Goal: Communication & Community: Answer question/provide support

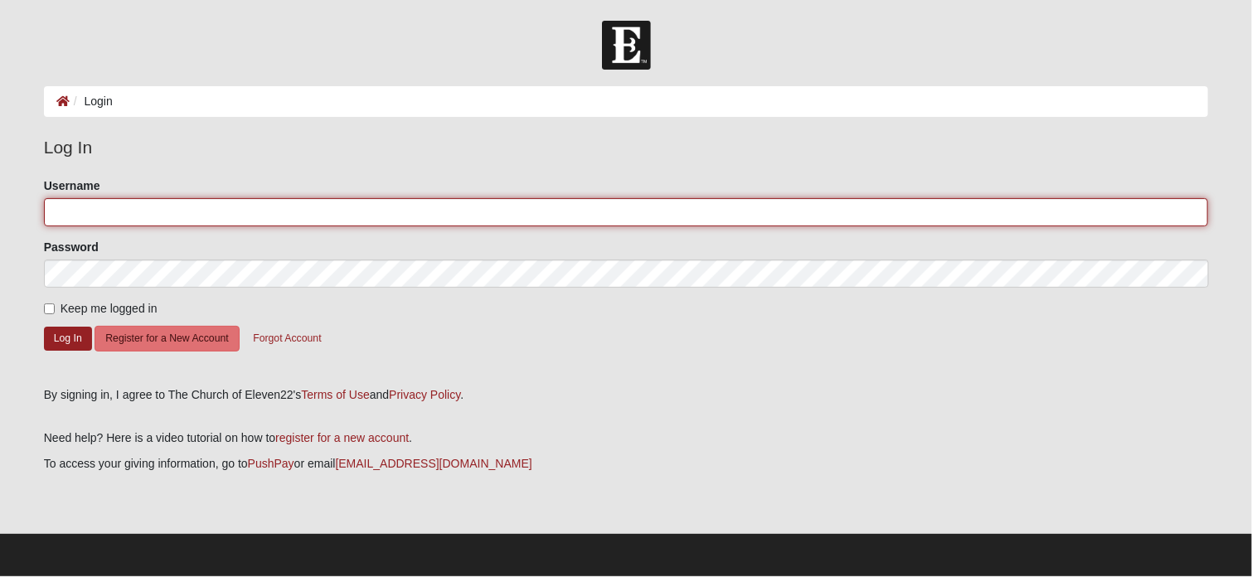
click at [155, 208] on input "Username" at bounding box center [626, 212] width 1165 height 28
click at [199, 220] on input "capyoung@gmail.com" at bounding box center [626, 212] width 1165 height 28
type input "capyoung"
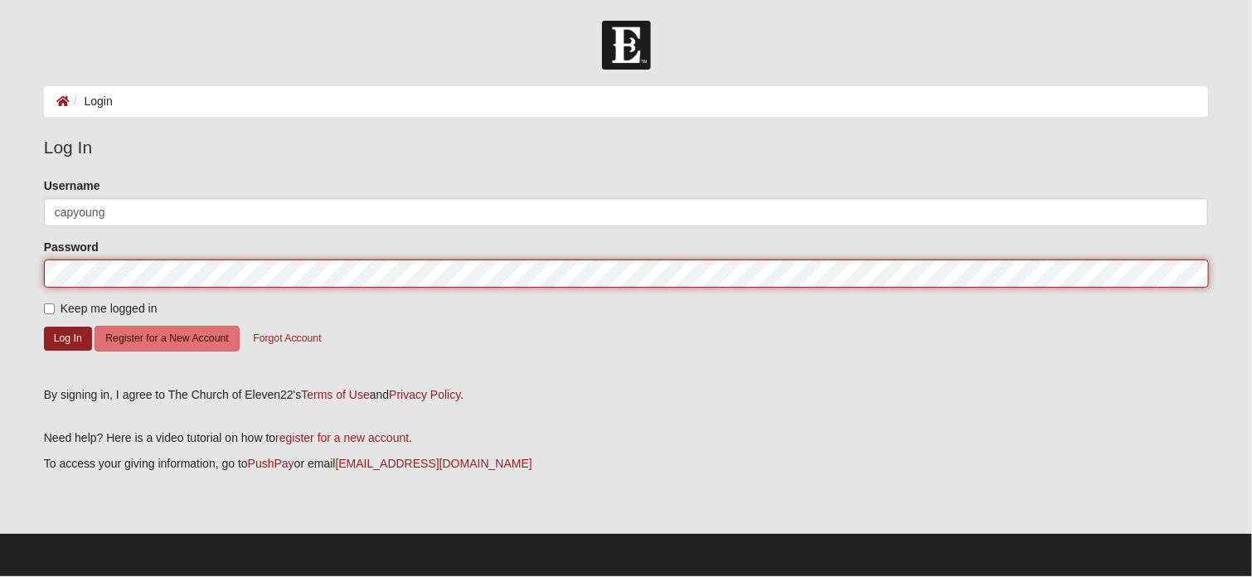
click at [44, 327] on button "Log In" at bounding box center [68, 339] width 48 height 24
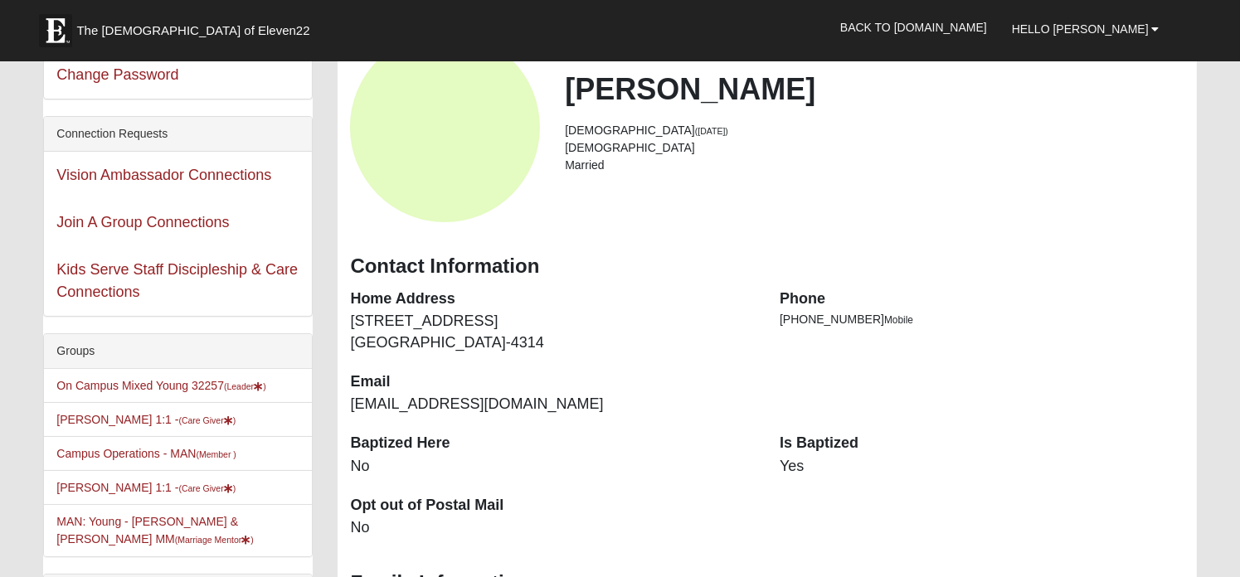
scroll to position [83, 0]
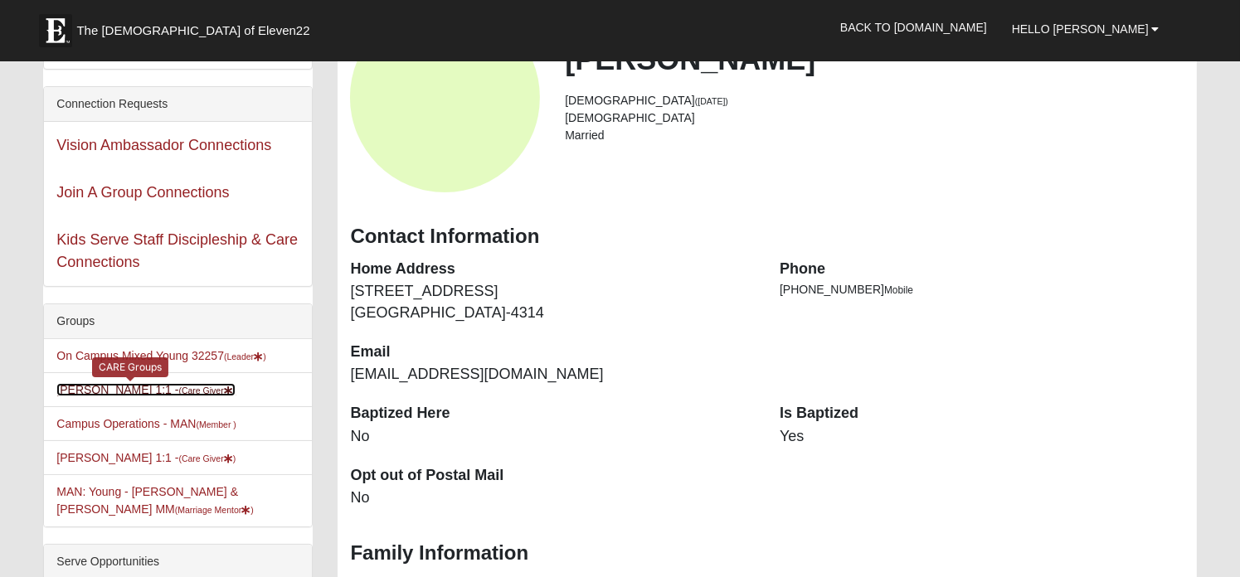
click at [178, 387] on small "(Care Giver )" at bounding box center [206, 391] width 57 height 10
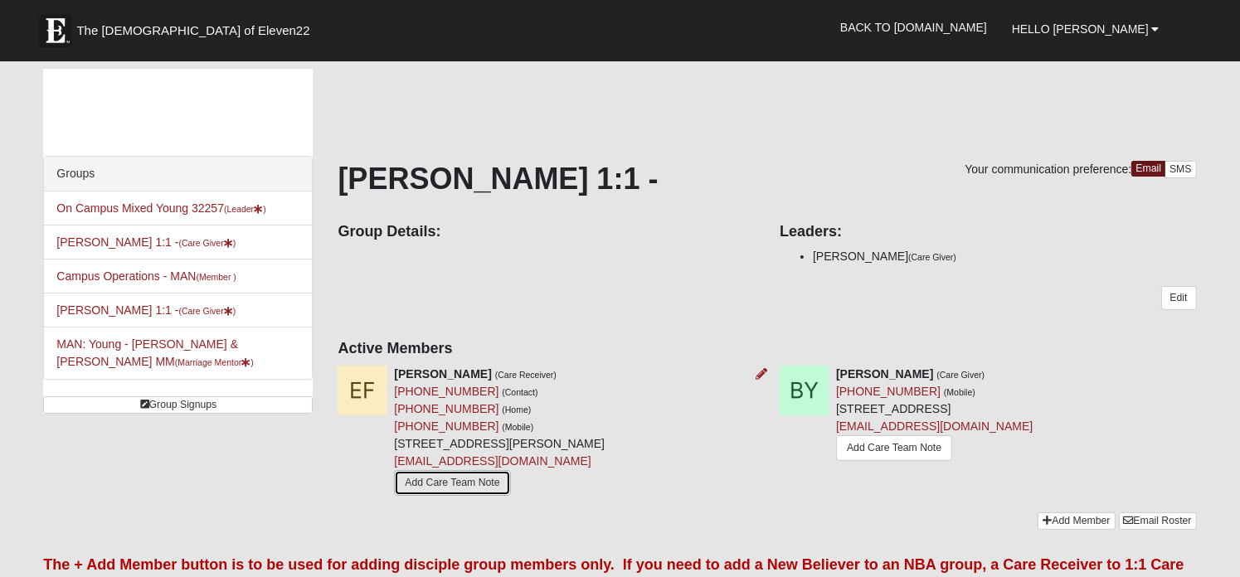
click at [474, 478] on link "Add Care Team Note" at bounding box center [452, 483] width 116 height 26
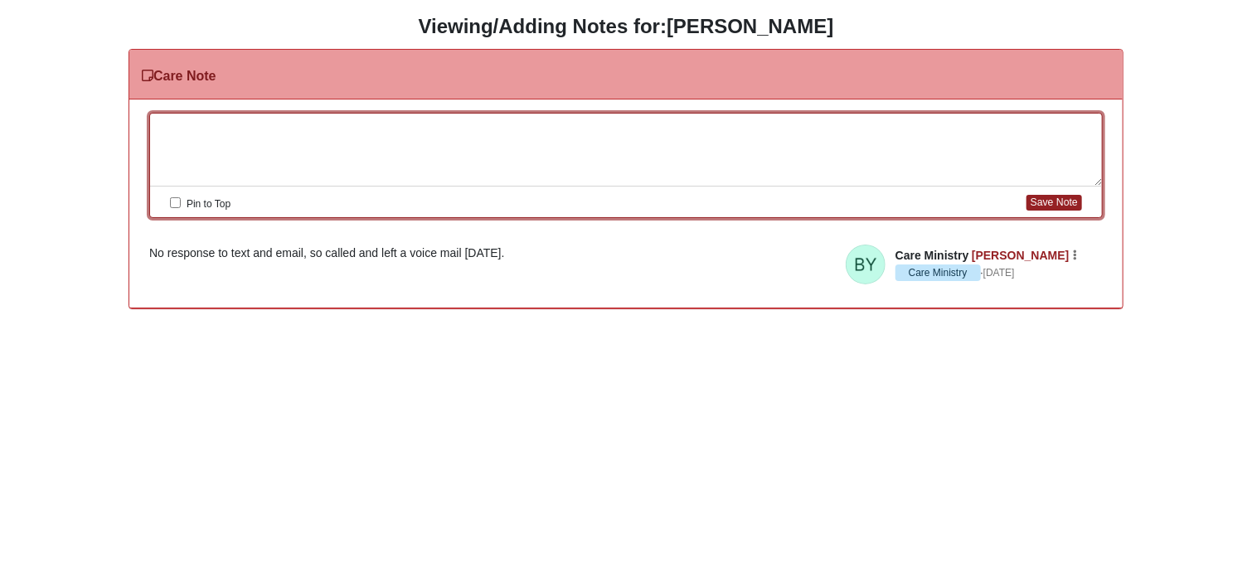
click at [260, 121] on div at bounding box center [626, 150] width 952 height 73
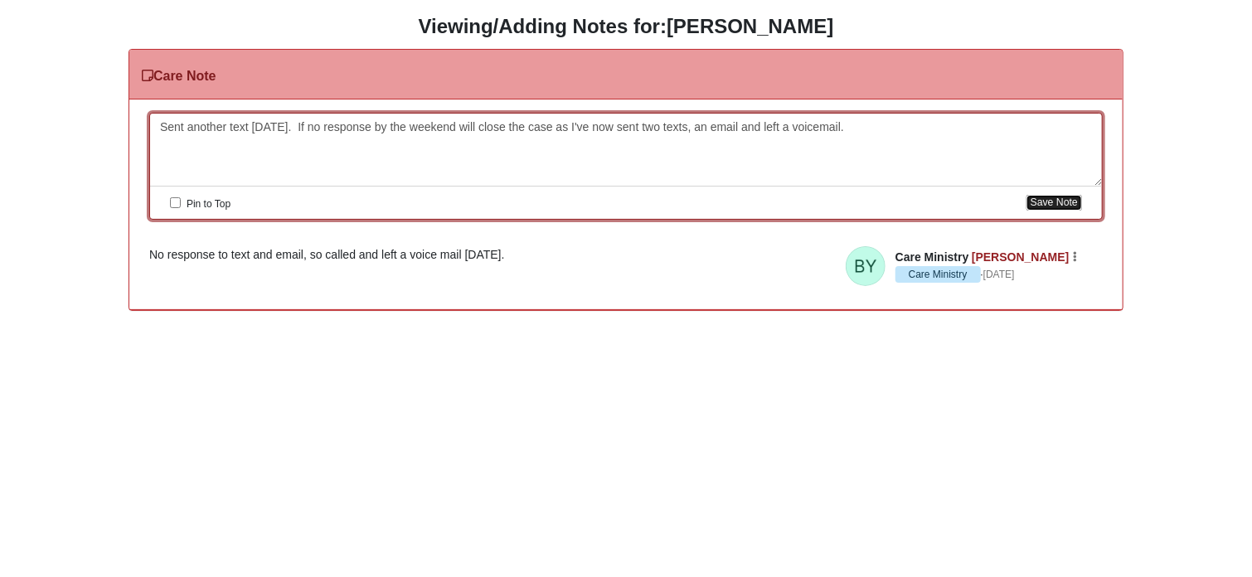
click at [1042, 198] on button "Save Note" at bounding box center [1055, 203] width 56 height 16
